Goal: Book appointment/travel/reservation

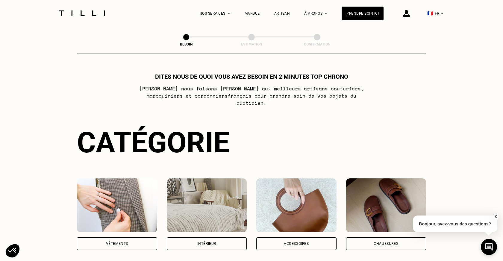
click at [125, 202] on img at bounding box center [117, 206] width 80 height 54
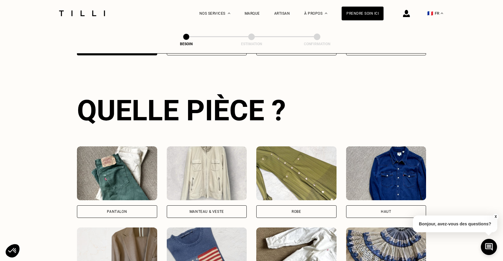
scroll to position [195, 0]
click at [125, 174] on img at bounding box center [117, 173] width 80 height 54
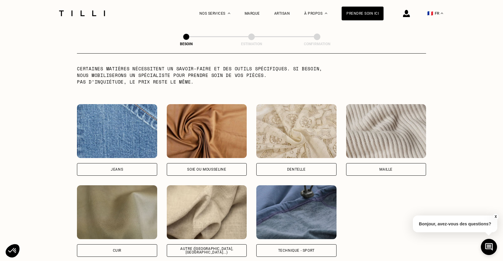
scroll to position [602, 0]
click at [207, 195] on img at bounding box center [207, 212] width 80 height 54
select select "FR"
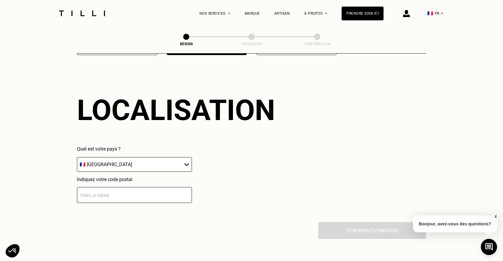
scroll to position [804, 0]
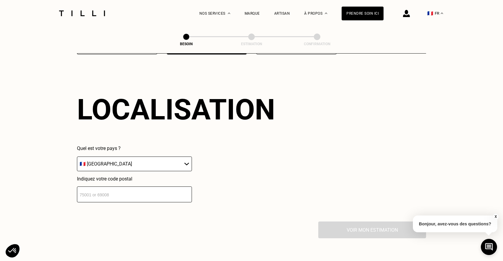
click at [159, 189] on input "number" at bounding box center [134, 195] width 115 height 16
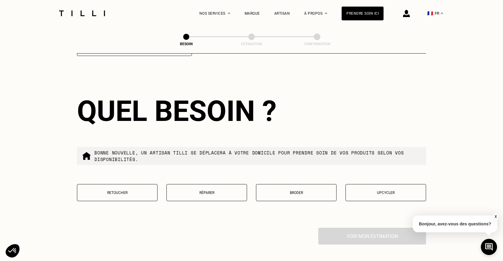
scroll to position [952, 0]
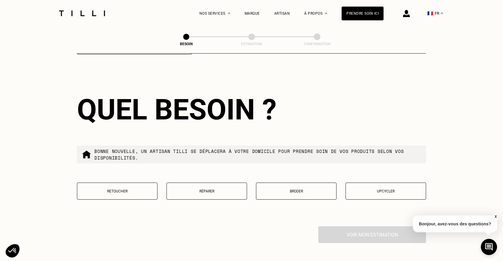
type input "76000"
click at [120, 183] on button "Retoucher" at bounding box center [117, 191] width 81 height 17
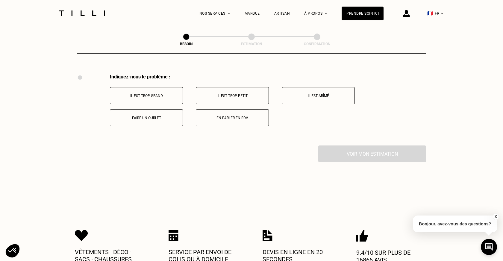
scroll to position [1105, 0]
click at [230, 86] on button "Il est trop petit" at bounding box center [232, 94] width 73 height 17
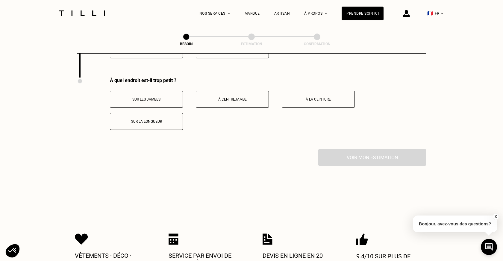
scroll to position [1177, 0]
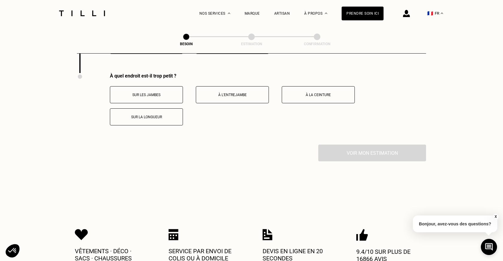
click at [322, 93] on button "À la ceinture" at bounding box center [318, 94] width 73 height 17
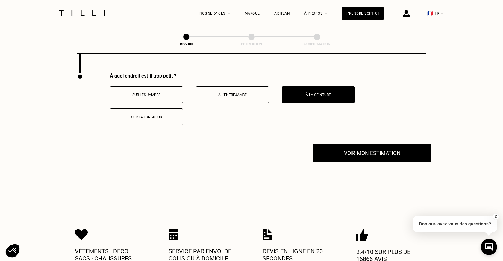
click at [343, 151] on button "Voir mon estimation" at bounding box center [372, 153] width 119 height 19
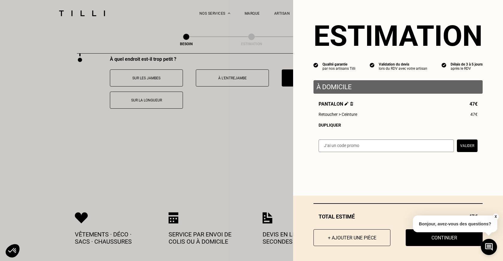
scroll to position [1246, 0]
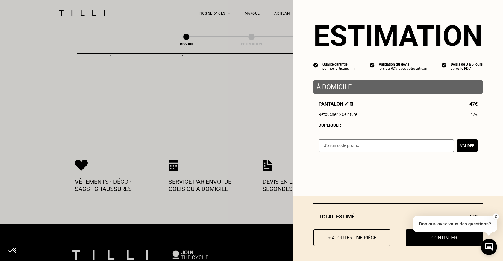
click at [498, 215] on button "X" at bounding box center [496, 217] width 6 height 7
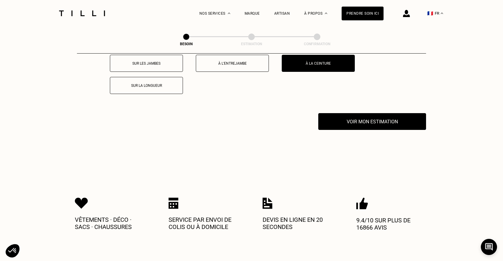
scroll to position [1196, 0]
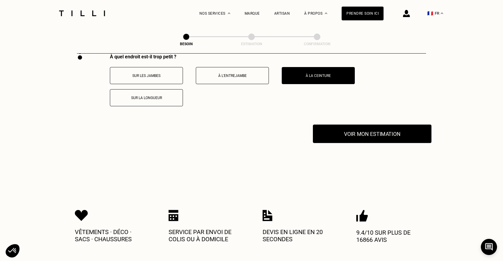
click at [364, 129] on button "Voir mon estimation" at bounding box center [372, 134] width 119 height 19
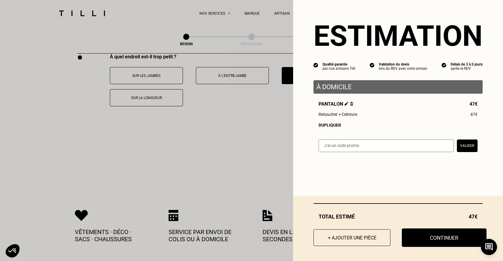
click at [447, 237] on button "Continuer" at bounding box center [444, 238] width 85 height 19
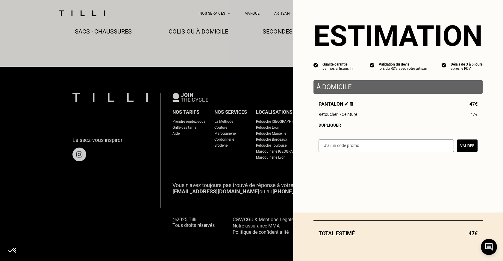
scroll to position [344, 0]
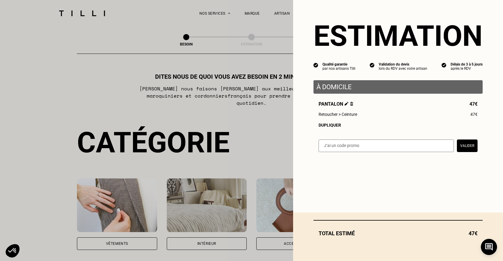
select select "FR"
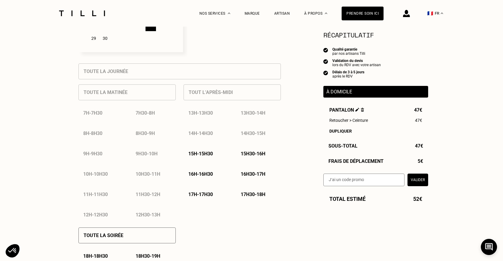
scroll to position [245, 0]
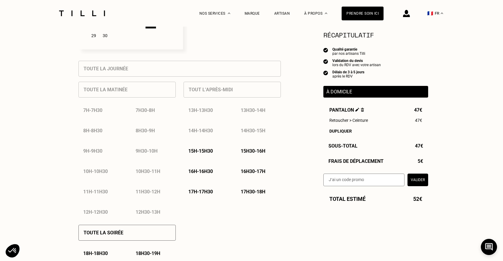
click at [200, 152] on p "15h - 15h30" at bounding box center [201, 151] width 25 height 6
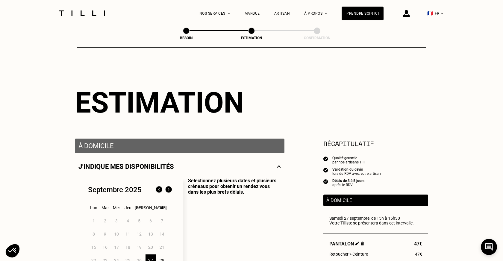
scroll to position [0, 0]
